Goal: Task Accomplishment & Management: Manage account settings

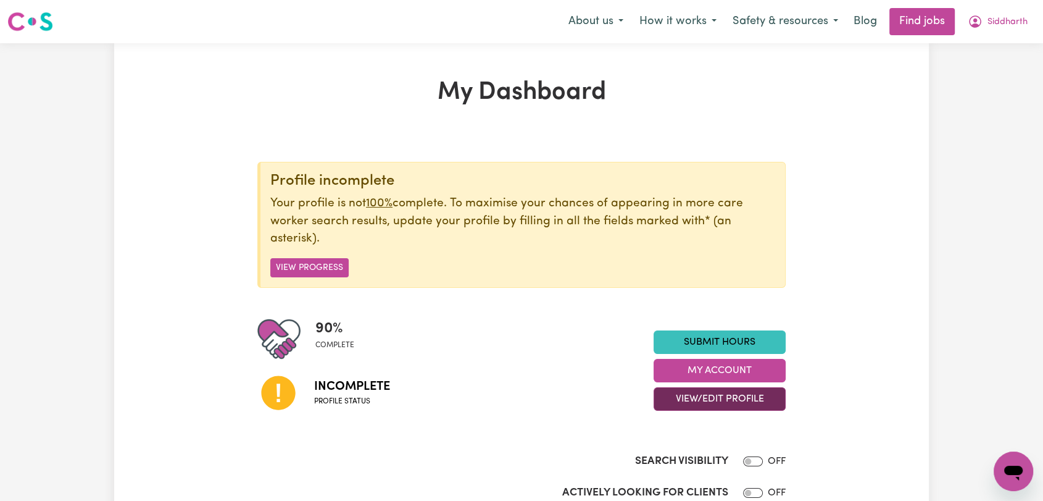
click at [725, 398] on button "View/Edit Profile" at bounding box center [720, 398] width 132 height 23
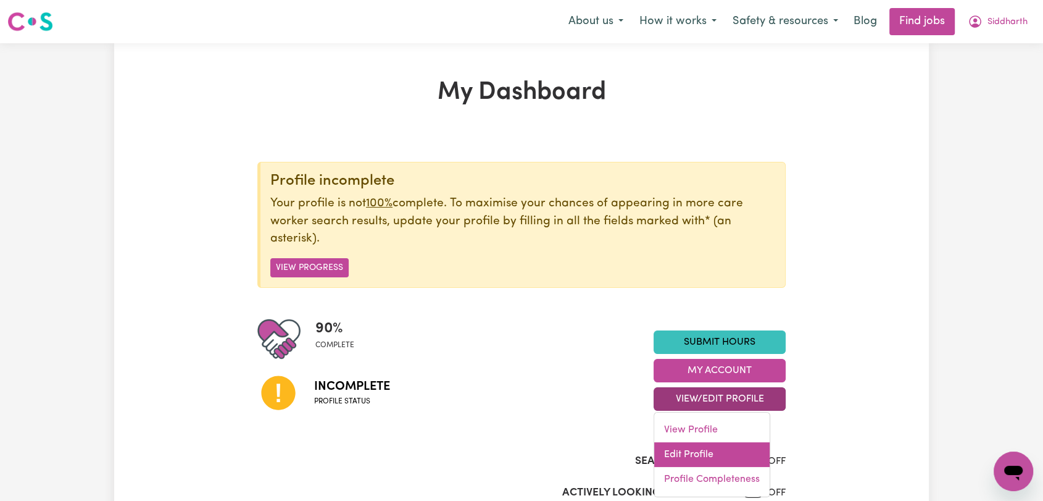
click at [704, 454] on link "Edit Profile" at bounding box center [711, 454] width 115 height 25
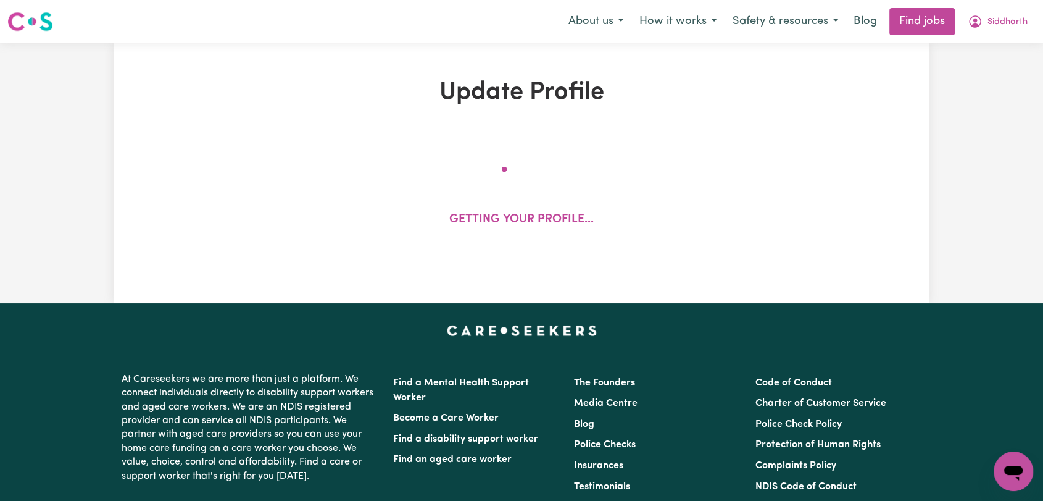
select select "[DEMOGRAPHIC_DATA]"
select select "[DEMOGRAPHIC_DATA] Citizen"
select select "Studying a healthcare related degree or qualification"
select select "45"
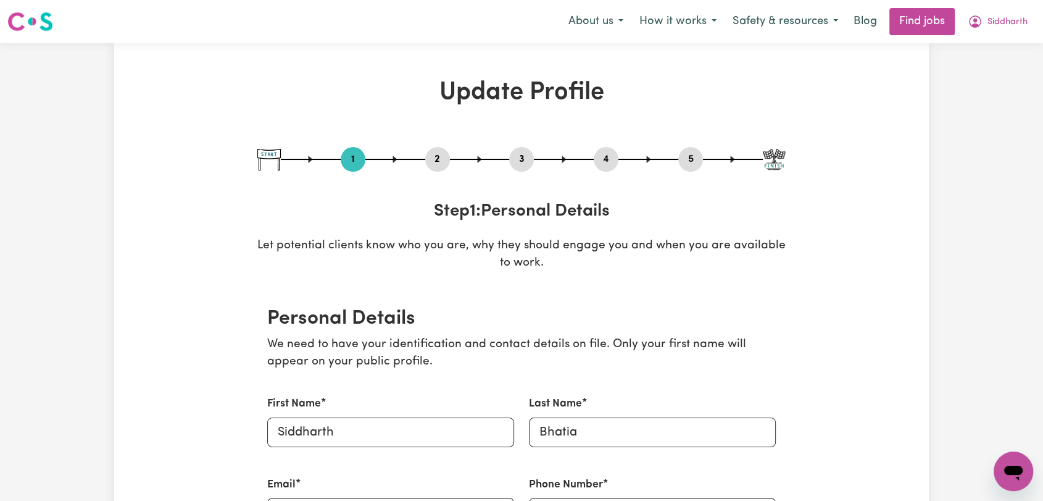
click at [535, 153] on div "1 2 3 4 5" at bounding box center [521, 159] width 529 height 25
click at [531, 157] on button "3" at bounding box center [521, 159] width 25 height 16
select select "2024"
select select "Certificate III (Individual Support)"
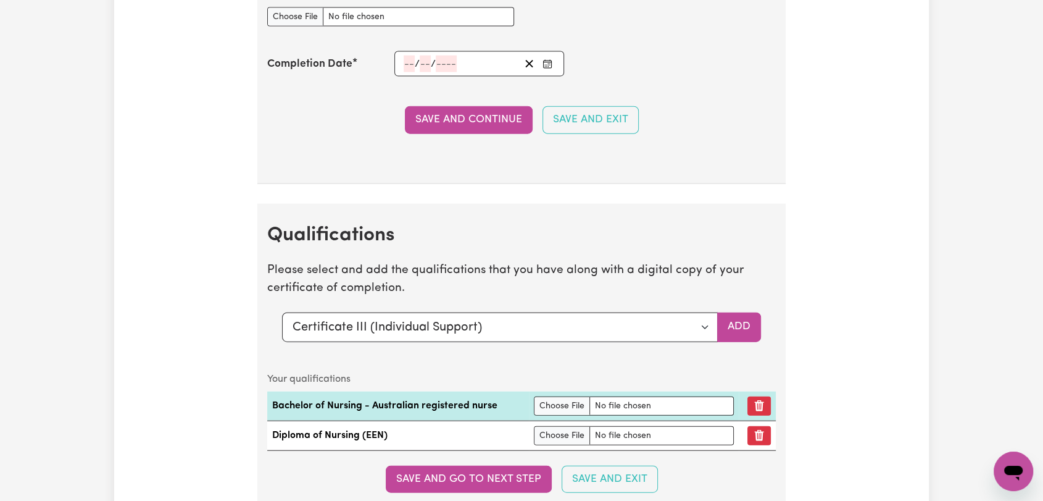
scroll to position [3087, 0]
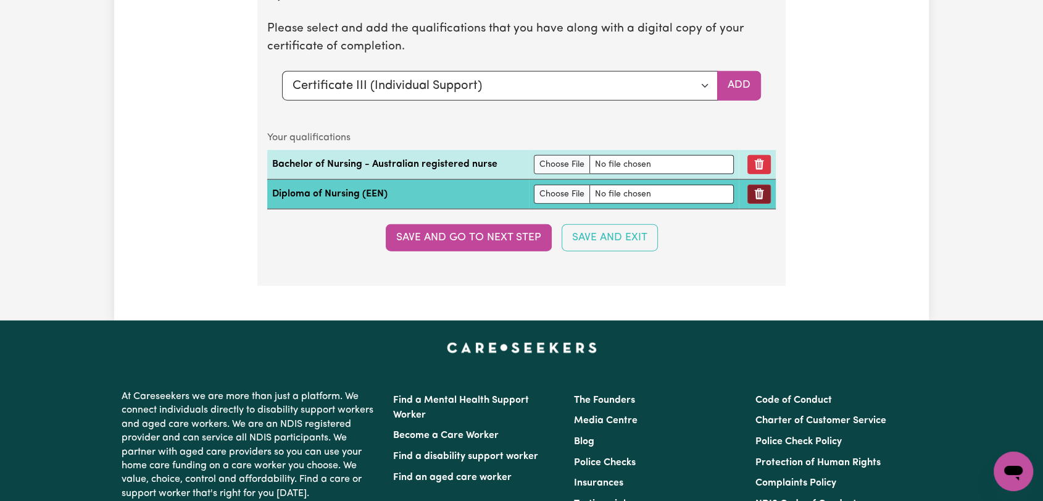
click at [753, 191] on icon "Remove qualification" at bounding box center [759, 194] width 12 height 12
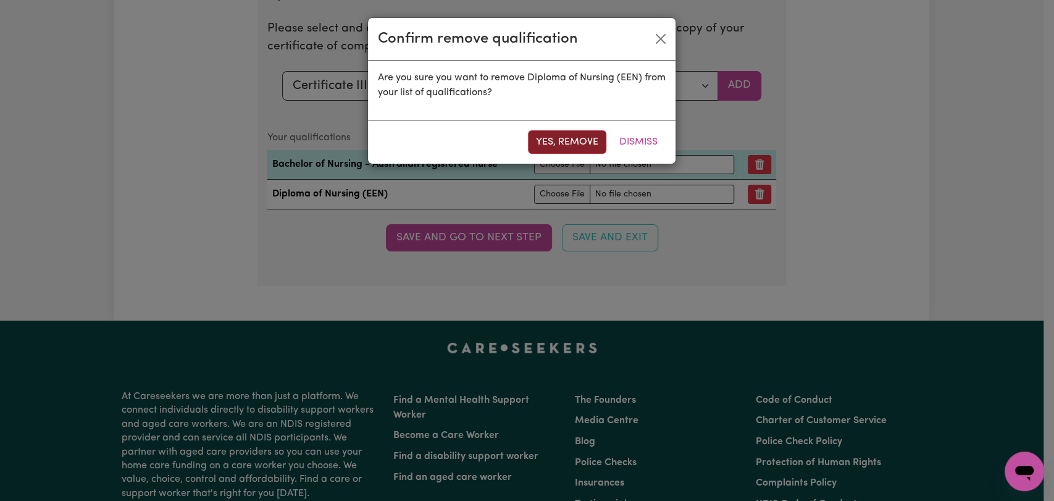
click at [573, 143] on button "Yes, remove" at bounding box center [567, 141] width 78 height 23
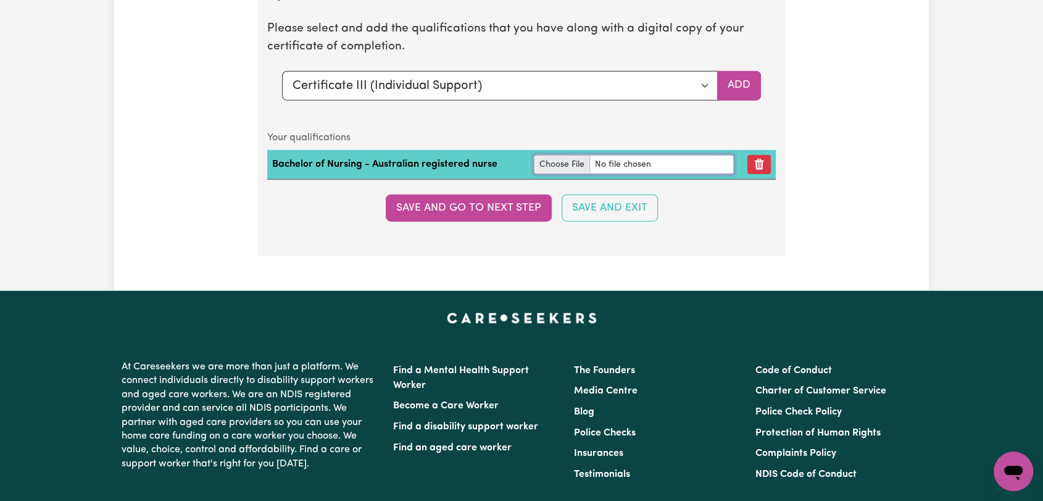
click at [546, 155] on input "file" at bounding box center [634, 164] width 200 height 19
type input "C:\fakepath\[PERSON_NAME] - Bachelor of Nursing Certificate --.pdf"
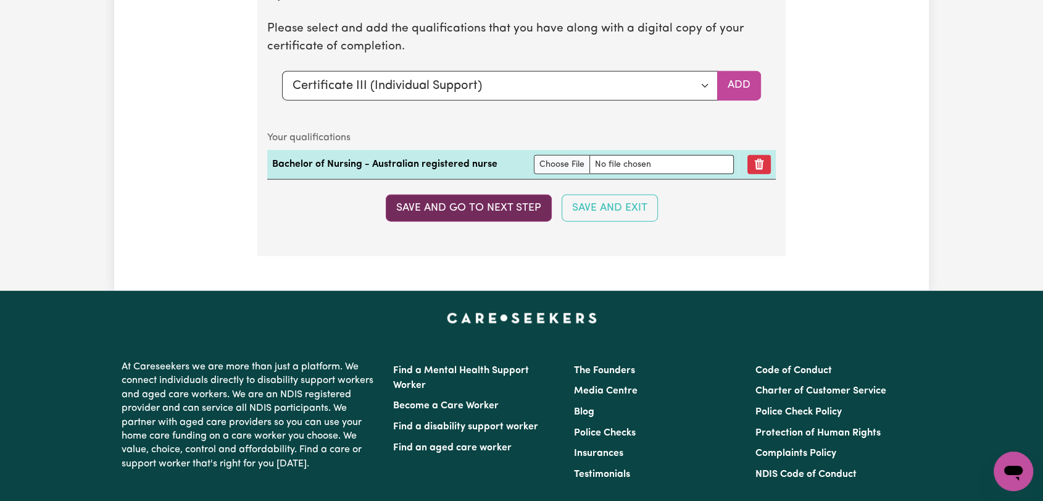
click at [525, 212] on button "Save and go to next step" at bounding box center [469, 207] width 166 height 27
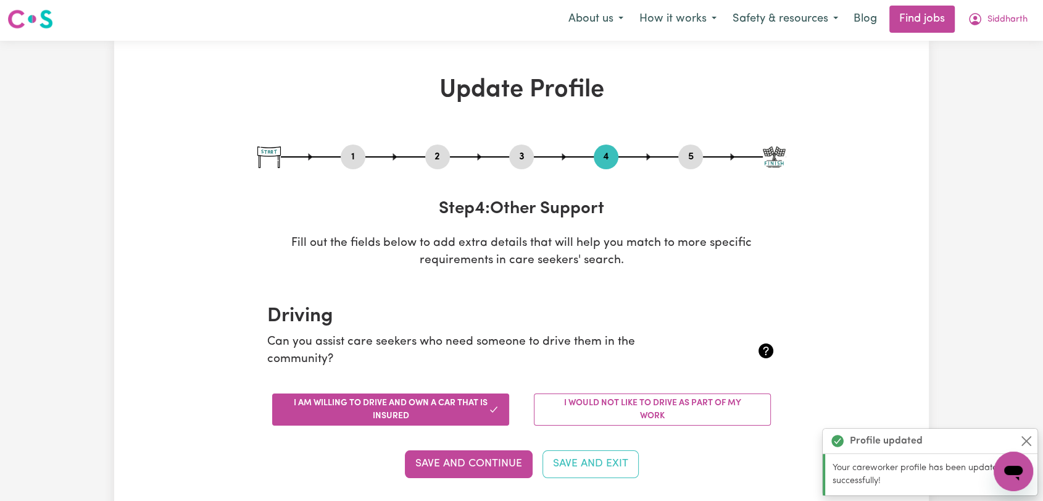
scroll to position [0, 0]
